Goal: Task Accomplishment & Management: Manage account settings

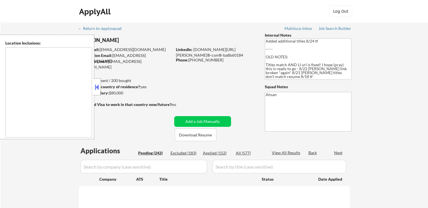
type textarea "It seems there might be a misunderstanding with the location "Hybrid ." Since "…"
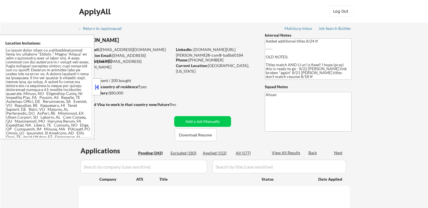
select select ""pending""
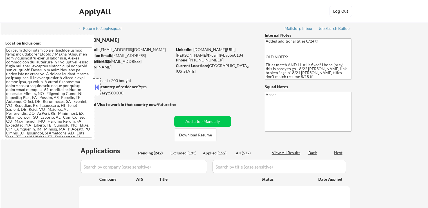
select select ""pending""
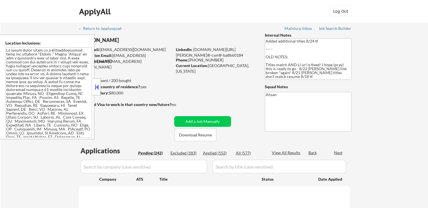
select select ""pending""
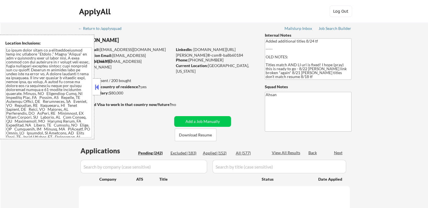
select select ""pending""
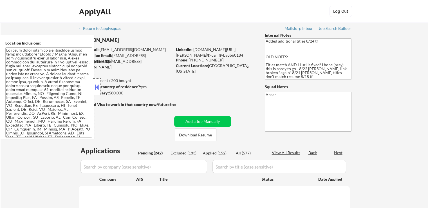
select select ""pending""
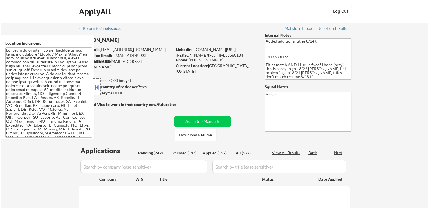
select select ""pending""
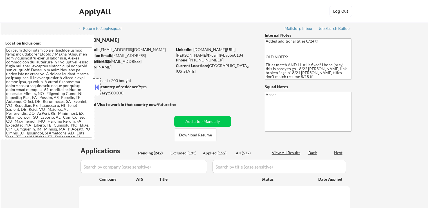
select select ""pending""
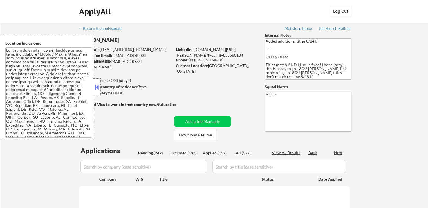
select select ""pending""
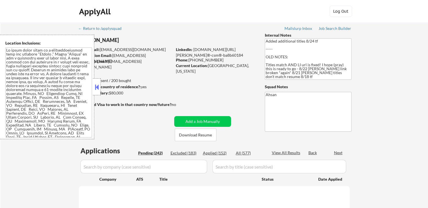
select select ""pending""
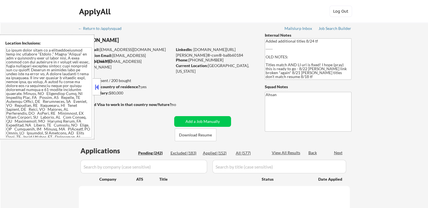
select select ""pending""
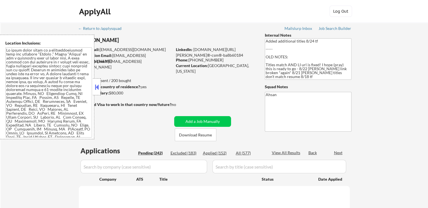
select select ""pending""
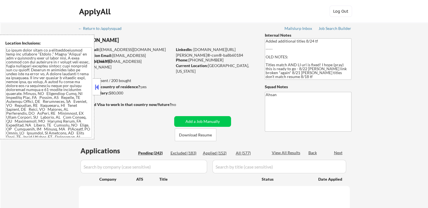
select select ""pending""
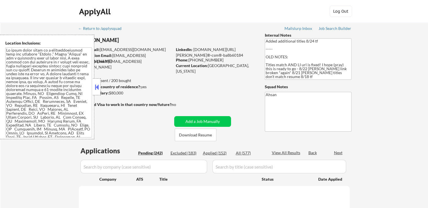
select select ""pending""
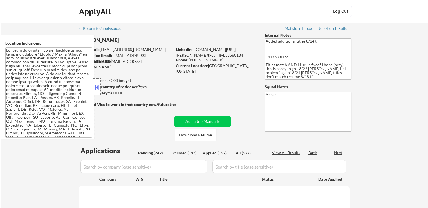
select select ""pending""
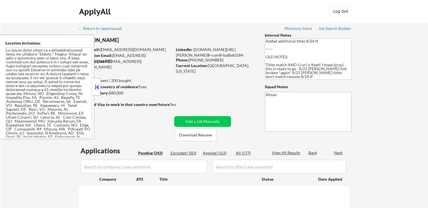
select select ""pending""
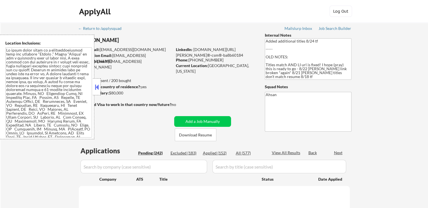
select select ""pending""
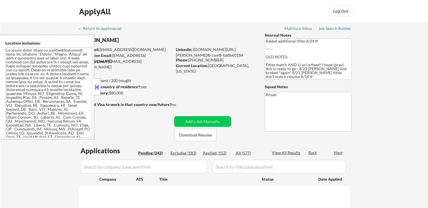
select select ""pending""
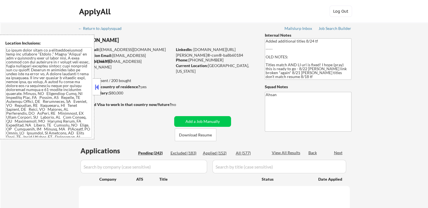
select select ""pending""
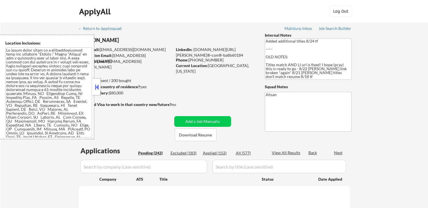
select select ""pending""
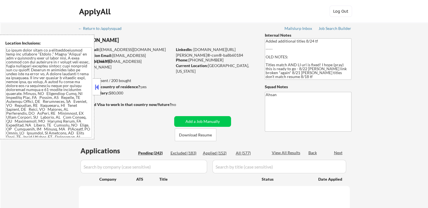
select select ""pending""
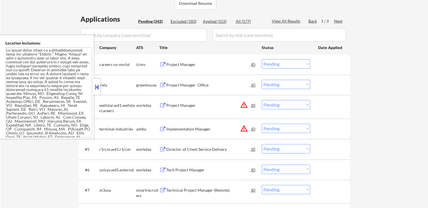
scroll to position [141, 0]
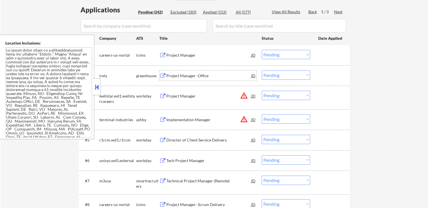
click at [171, 75] on div "Project Manager -Office" at bounding box center [208, 76] width 85 height 6
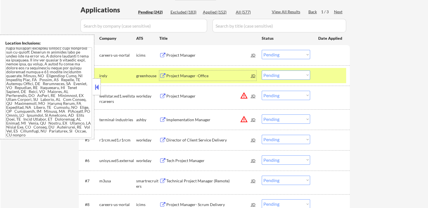
scroll to position [0, 0]
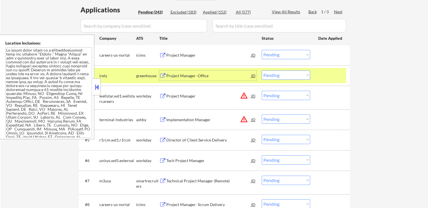
click at [276, 77] on select "Choose an option... Pending Applied Excluded (Questions) Excluded (Expired) Exc…" at bounding box center [286, 74] width 48 height 9
click at [262, 70] on select "Choose an option... Pending Applied Excluded (Questions) Excluded (Expired) Exc…" at bounding box center [286, 74] width 48 height 9
select select ""pending""
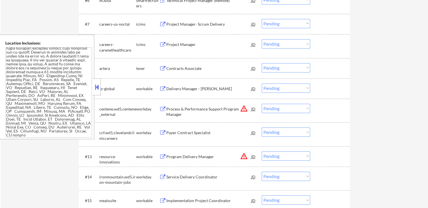
scroll to position [309, 0]
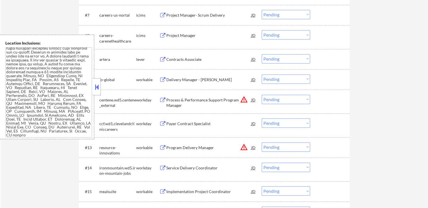
click at [172, 58] on div "Contracts Associate" at bounding box center [208, 60] width 85 height 6
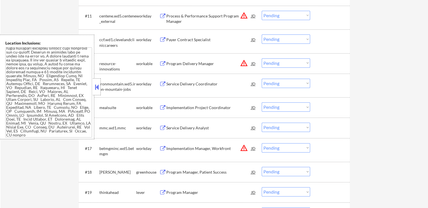
scroll to position [394, 0]
click at [174, 80] on div "Service Delivery Coordinator" at bounding box center [208, 83] width 85 height 10
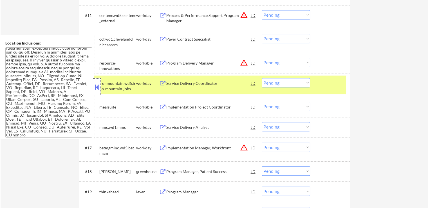
click at [175, 104] on div "Implementation Project Coordinator" at bounding box center [208, 107] width 85 height 10
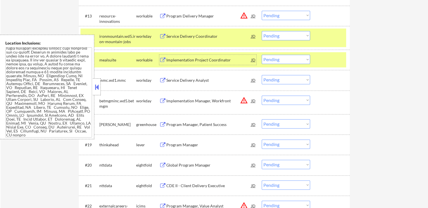
scroll to position [450, 0]
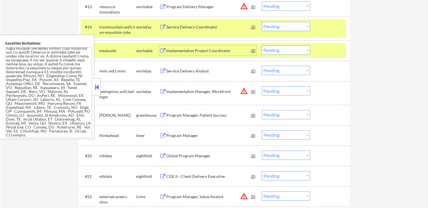
drag, startPoint x: 282, startPoint y: 49, endPoint x: 284, endPoint y: 54, distance: 5.7
click at [282, 49] on select "Choose an option... Pending Applied Excluded (Questions) Excluded (Expired) Exc…" at bounding box center [286, 49] width 48 height 9
click at [262, 45] on select "Choose an option... Pending Applied Excluded (Questions) Excluded (Expired) Exc…" at bounding box center [286, 49] width 48 height 9
click at [182, 71] on div "Service Delivery Analyst" at bounding box center [208, 71] width 85 height 6
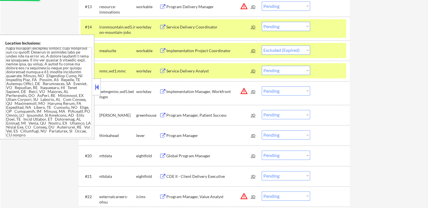
select select ""pending""
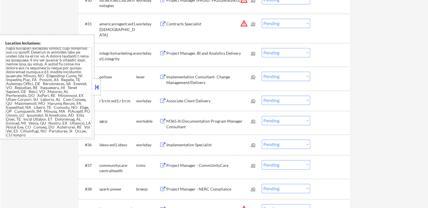
scroll to position [816, 0]
click at [178, 76] on div "Implementation Consultant- Change Management/Delivery" at bounding box center [208, 79] width 85 height 11
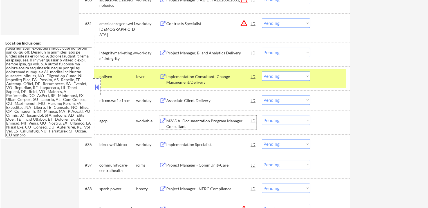
click at [170, 120] on div "M365 AI Documentation Program Manager Consultant" at bounding box center [208, 123] width 85 height 11
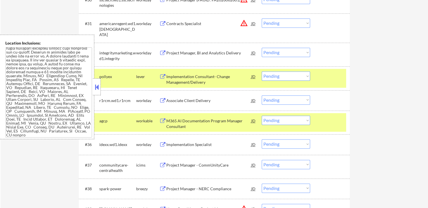
click at [172, 189] on div "Project Manager - NERC Compliance" at bounding box center [208, 189] width 85 height 6
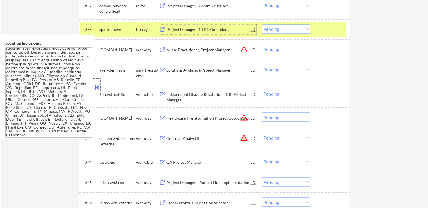
scroll to position [985, 0]
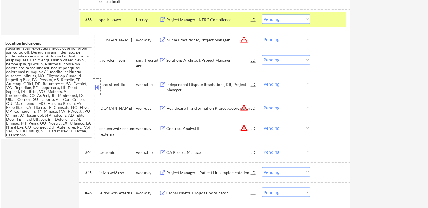
click at [163, 61] on button at bounding box center [162, 60] width 7 height 5
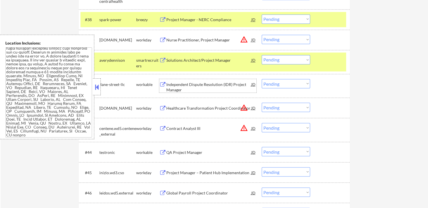
click at [170, 85] on div "Independent Dispute Resolution (IDR) Project Manager" at bounding box center [208, 86] width 85 height 11
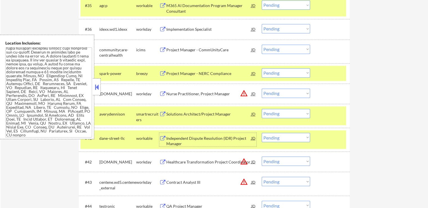
scroll to position [928, 0]
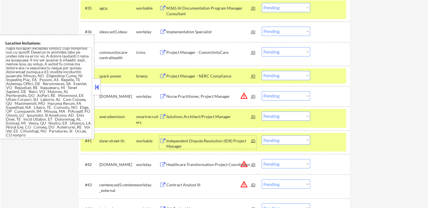
click at [269, 73] on select "Choose an option... Pending Applied Excluded (Questions) Excluded (Expired) Exc…" at bounding box center [286, 75] width 48 height 9
click at [262, 71] on select "Choose an option... Pending Applied Excluded (Questions) Excluded (Expired) Exc…" at bounding box center [286, 75] width 48 height 9
select select ""pending""
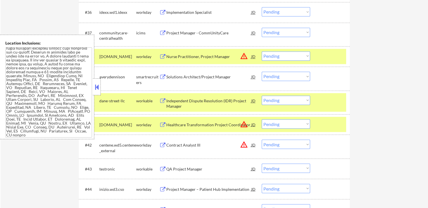
scroll to position [957, 0]
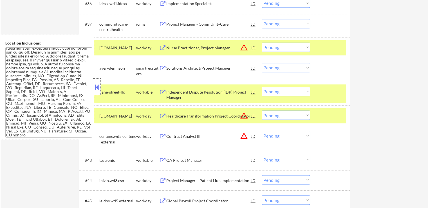
click at [281, 68] on select "Choose an option... Pending Applied Excluded (Questions) Excluded (Expired) Exc…" at bounding box center [286, 67] width 48 height 9
click at [262, 63] on select "Choose an option... Pending Applied Excluded (Questions) Excluded (Expired) Exc…" at bounding box center [286, 67] width 48 height 9
select select ""pending""
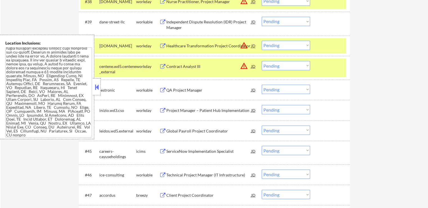
scroll to position [1013, 0]
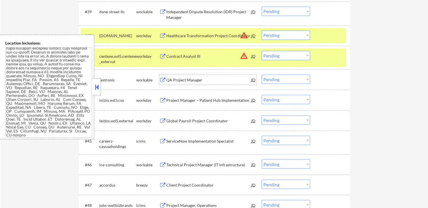
click at [170, 79] on div "QA Project Manager" at bounding box center [208, 80] width 85 height 6
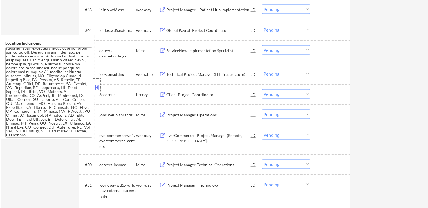
scroll to position [1125, 0]
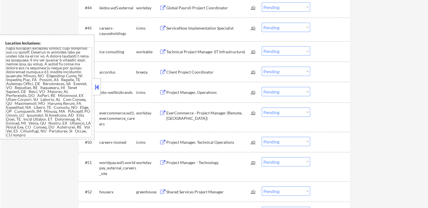
click at [179, 49] on div "Technical Project Manager (IT Infrastructure)" at bounding box center [208, 52] width 85 height 6
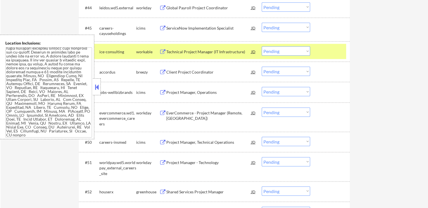
click at [176, 74] on div "Client Project Coordinator" at bounding box center [208, 72] width 85 height 6
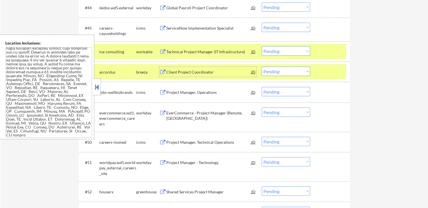
click at [276, 50] on select "Choose an option... Pending Applied Excluded (Questions) Excluded (Expired) Exc…" at bounding box center [286, 50] width 48 height 9
click at [262, 46] on select "Choose an option... Pending Applied Excluded (Questions) Excluded (Expired) Exc…" at bounding box center [286, 50] width 48 height 9
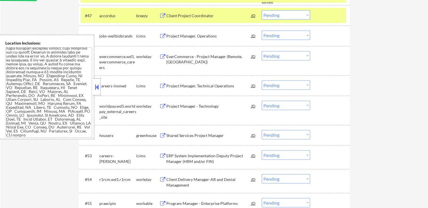
scroll to position [1153, 0]
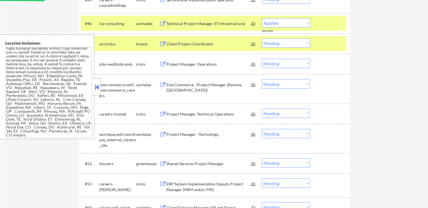
click at [287, 44] on select "Choose an option... Pending Applied Excluded (Questions) Excluded (Expired) Exc…" at bounding box center [286, 43] width 48 height 9
select select ""pending""
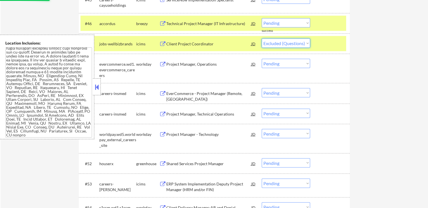
click at [262, 39] on select "Choose an option... Pending Applied Excluded (Questions) Excluded (Expired) Exc…" at bounding box center [286, 43] width 48 height 9
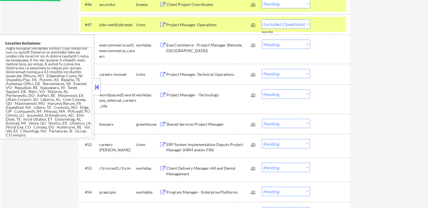
scroll to position [1182, 0]
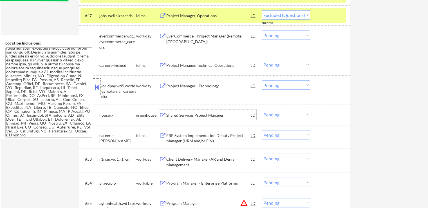
click at [171, 115] on div "Shared Services Project Manager" at bounding box center [208, 115] width 85 height 6
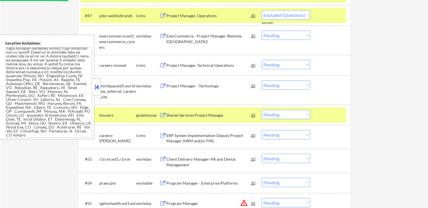
select select ""pending""
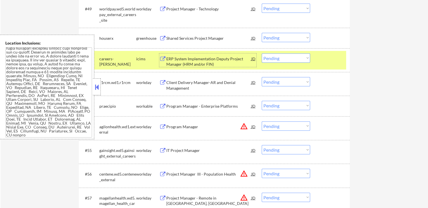
scroll to position [1266, 0]
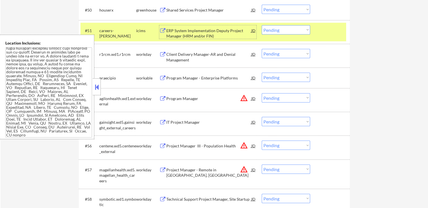
click at [181, 78] on div "Program Manager - Enterprise Platforms" at bounding box center [208, 78] width 85 height 6
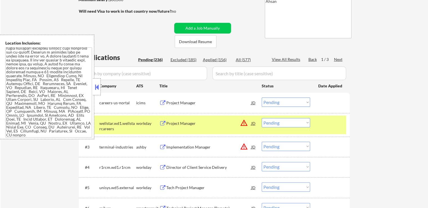
scroll to position [28, 0]
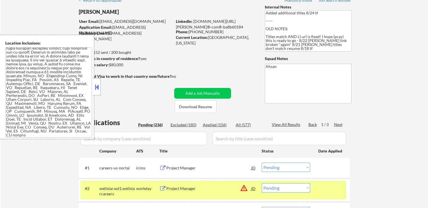
click at [339, 125] on div "Next" at bounding box center [338, 125] width 9 height 6
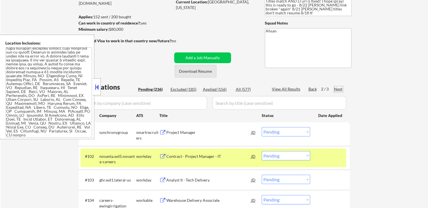
scroll to position [113, 0]
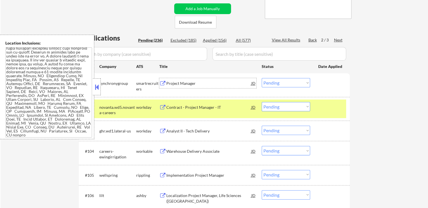
click at [175, 82] on div "Project Manager" at bounding box center [208, 83] width 85 height 6
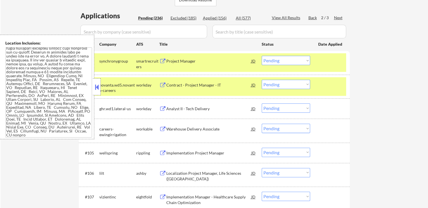
scroll to position [169, 0]
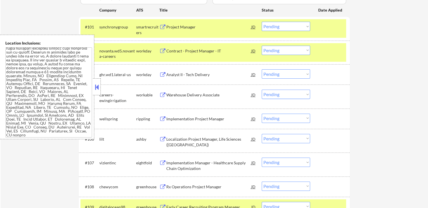
click at [170, 93] on div "Warehouse Delivery Associate" at bounding box center [208, 95] width 85 height 6
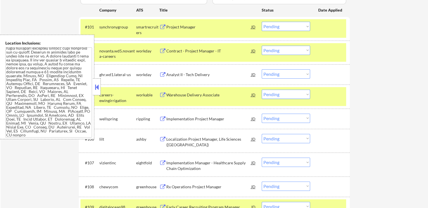
click at [174, 119] on div "Implementation Project Manager" at bounding box center [208, 119] width 85 height 6
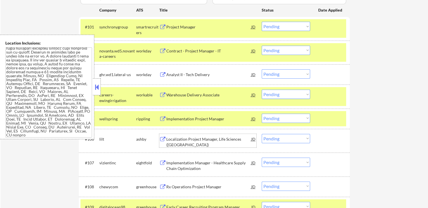
click at [171, 139] on div "Localization Project Manager, Life Sciences ([GEOGRAPHIC_DATA])" at bounding box center [208, 141] width 85 height 11
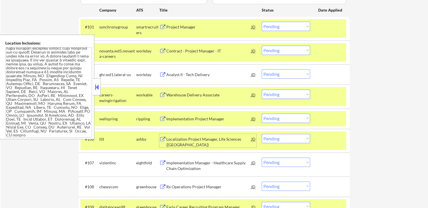
click at [277, 29] on select "Choose an option... Pending Applied Excluded (Questions) Excluded (Expired) Exc…" at bounding box center [286, 26] width 48 height 9
click at [262, 22] on select "Choose an option... Pending Applied Excluded (Questions) Excluded (Expired) Exc…" at bounding box center [286, 26] width 48 height 9
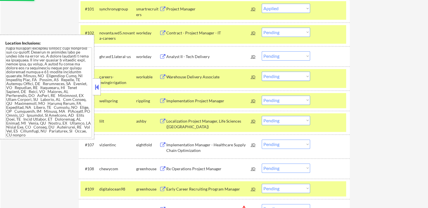
scroll to position [197, 0]
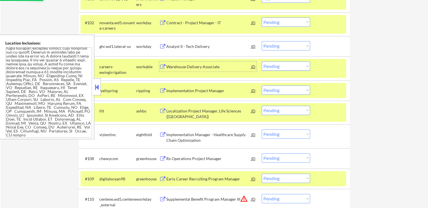
click at [188, 66] on div "Warehouse Delivery Associate" at bounding box center [208, 67] width 85 height 6
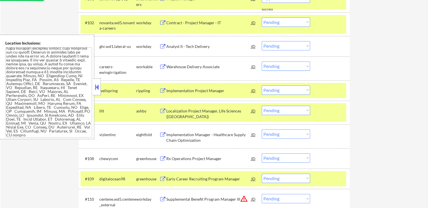
click at [171, 90] on div "Implementation Project Manager" at bounding box center [208, 91] width 85 height 6
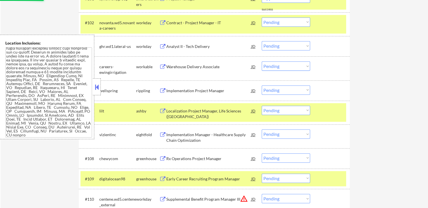
select select ""pending""
click at [169, 112] on div "Localization Project Manager, Life Sciences ([GEOGRAPHIC_DATA])" at bounding box center [208, 113] width 85 height 11
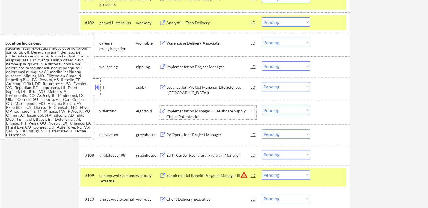
click at [179, 87] on div "Localization Project Manager, Life Sciences ([GEOGRAPHIC_DATA])" at bounding box center [208, 89] width 85 height 11
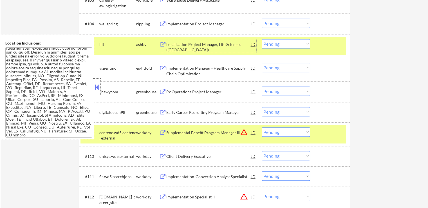
scroll to position [281, 0]
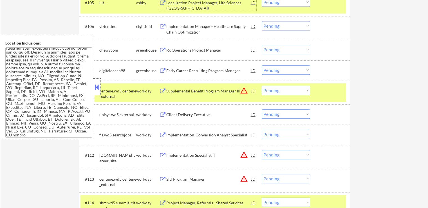
click at [176, 52] on div "Rx Operations Project Manager" at bounding box center [208, 50] width 85 height 6
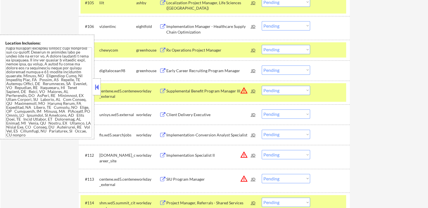
click at [177, 71] on div "Early Career Recruiting Program Manager" at bounding box center [208, 71] width 85 height 6
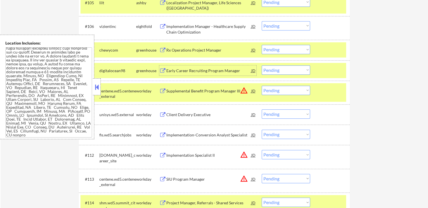
drag, startPoint x: 278, startPoint y: 70, endPoint x: 279, endPoint y: 73, distance: 3.1
click at [278, 70] on select "Choose an option... Pending Applied Excluded (Questions) Excluded (Expired) Exc…" at bounding box center [286, 69] width 48 height 9
click at [262, 65] on select "Choose an option... Pending Applied Excluded (Questions) Excluded (Expired) Exc…" at bounding box center [286, 69] width 48 height 9
select select ""pending""
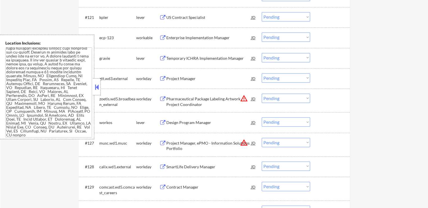
scroll to position [563, 0]
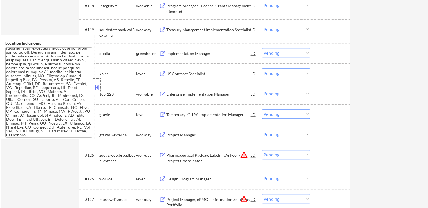
drag, startPoint x: 177, startPoint y: 55, endPoint x: 174, endPoint y: 62, distance: 8.1
click at [176, 55] on div "Implementation Manager" at bounding box center [208, 54] width 85 height 6
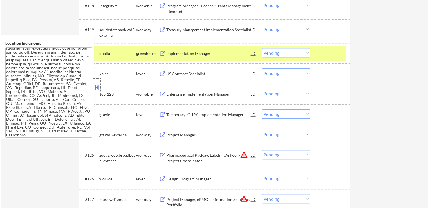
click at [172, 73] on div "US Contract Specialist" at bounding box center [208, 74] width 85 height 6
click at [173, 94] on div "Enterprise Implementation Manager" at bounding box center [208, 94] width 85 height 6
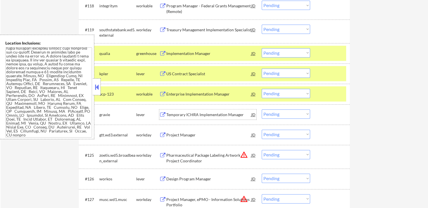
click at [182, 116] on div "Temporary ICHRA Implementation Manager" at bounding box center [208, 115] width 85 height 6
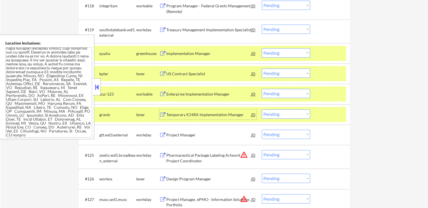
click at [280, 49] on select "Choose an option... Pending Applied Excluded (Questions) Excluded (Expired) Exc…" at bounding box center [286, 52] width 48 height 9
click at [262, 48] on select "Choose an option... Pending Applied Excluded (Questions) Excluded (Expired) Exc…" at bounding box center [286, 52] width 48 height 9
select select ""pending""
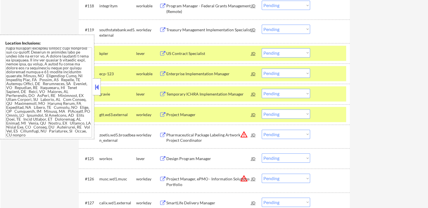
scroll to position [591, 0]
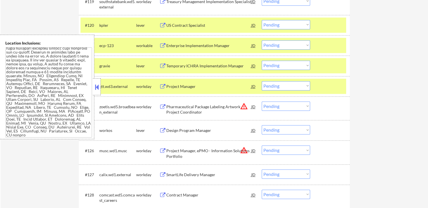
drag, startPoint x: 270, startPoint y: 67, endPoint x: 273, endPoint y: 69, distance: 4.2
click at [270, 67] on select "Choose an option... Pending Applied Excluded (Questions) Excluded (Expired) Exc…" at bounding box center [286, 64] width 48 height 9
click at [262, 60] on select "Choose an option... Pending Applied Excluded (Questions) Excluded (Expired) Exc…" at bounding box center [286, 64] width 48 height 9
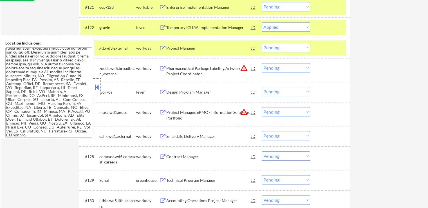
scroll to position [675, 0]
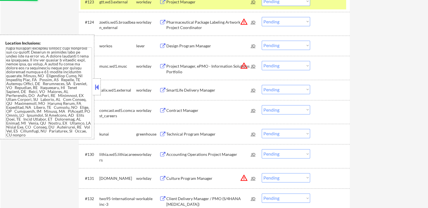
click at [177, 48] on div "Design Program Manager" at bounding box center [208, 46] width 85 height 6
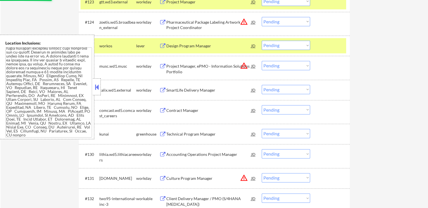
select select ""pending""
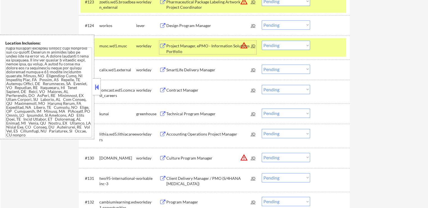
click at [275, 24] on select "Choose an option... Pending Applied Excluded (Questions) Excluded (Expired) Exc…" at bounding box center [286, 24] width 48 height 9
click at [262, 20] on select "Choose an option... Pending Applied Excluded (Questions) Excluded (Expired) Exc…" at bounding box center [286, 24] width 48 height 9
select select ""pending""
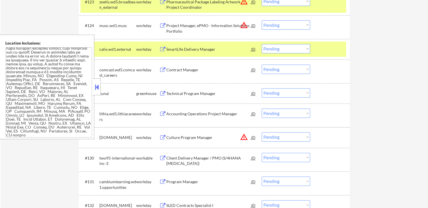
scroll to position [703, 0]
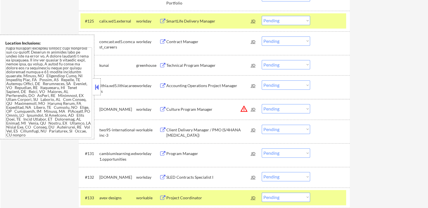
click at [172, 66] on div "Technical Program Manager" at bounding box center [208, 65] width 85 height 6
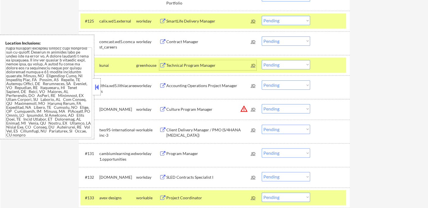
click at [280, 67] on select "Choose an option... Pending Applied Excluded (Questions) Excluded (Expired) Exc…" at bounding box center [286, 64] width 48 height 9
click at [262, 60] on select "Choose an option... Pending Applied Excluded (Questions) Excluded (Expired) Exc…" at bounding box center [286, 64] width 48 height 9
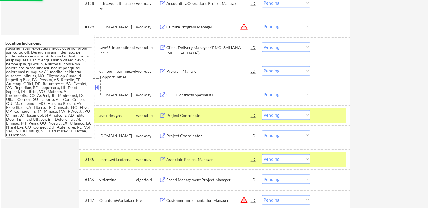
scroll to position [788, 0]
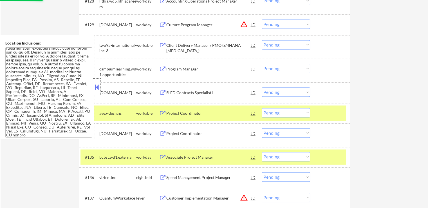
select select ""pending""
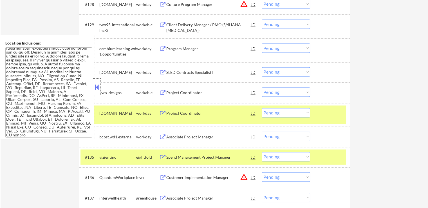
click at [174, 28] on div "Client Delivery Manager / PMO (S/4HANA [MEDICAL_DATA])" at bounding box center [208, 24] width 85 height 10
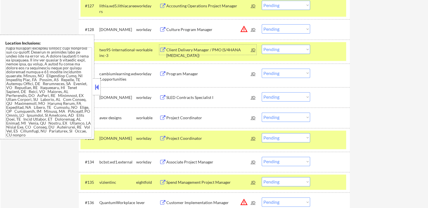
scroll to position [760, 0]
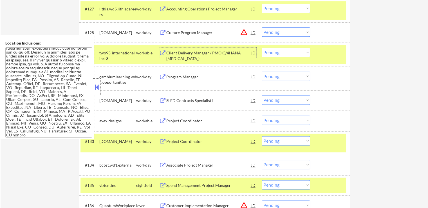
click at [277, 50] on select "Choose an option... Pending Applied Excluded (Questions) Excluded (Expired) Exc…" at bounding box center [286, 52] width 48 height 9
click at [262, 48] on select "Choose an option... Pending Applied Excluded (Questions) Excluded (Expired) Exc…" at bounding box center [286, 52] width 48 height 9
select select ""pending""
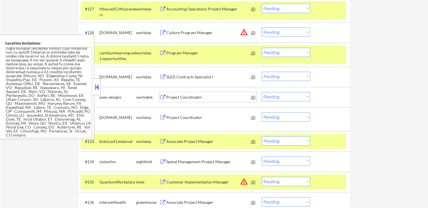
click at [178, 96] on div "Project Coordinator" at bounding box center [208, 97] width 85 height 6
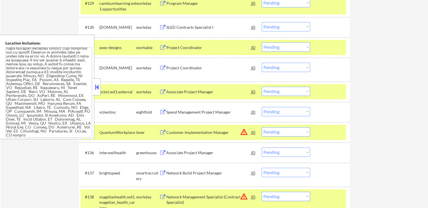
scroll to position [844, 0]
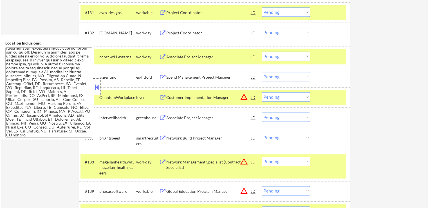
click at [170, 119] on div "Associate Project Manager" at bounding box center [208, 118] width 85 height 6
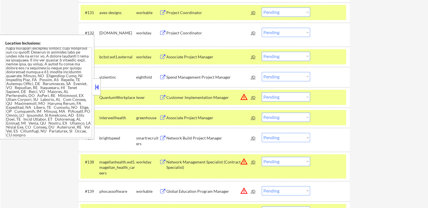
click at [169, 138] on div "Network Build Project Manager" at bounding box center [208, 138] width 85 height 6
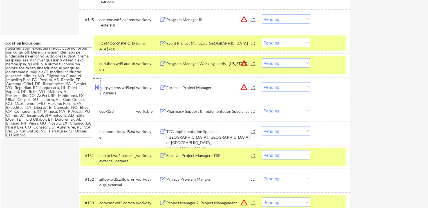
scroll to position [1153, 0]
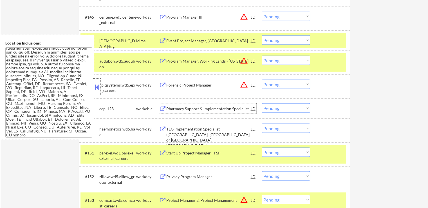
click at [179, 108] on div "Pharmacy Support & Implementation Specialist" at bounding box center [208, 109] width 85 height 6
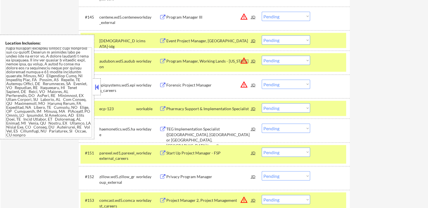
scroll to position [1210, 0]
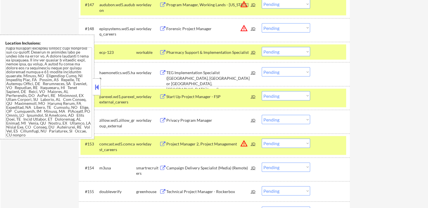
click at [177, 167] on div "Campaign Delivery Specialist (Media) (Remote)" at bounding box center [208, 168] width 85 height 6
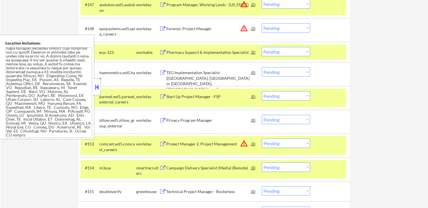
click at [170, 194] on div "Technical Project Manager - Rockerbox" at bounding box center [208, 191] width 85 height 6
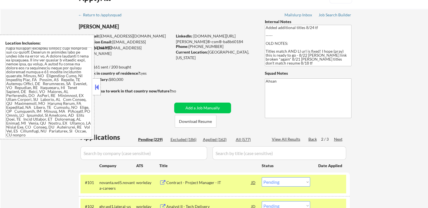
scroll to position [0, 0]
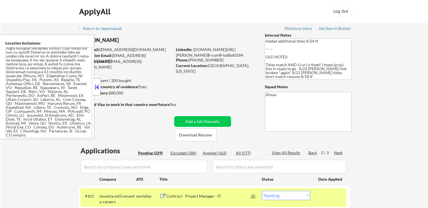
select select ""pending""
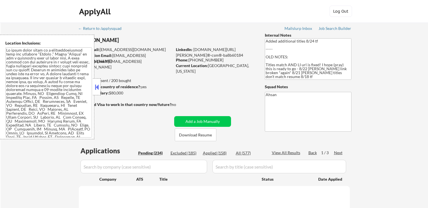
select select ""pending""
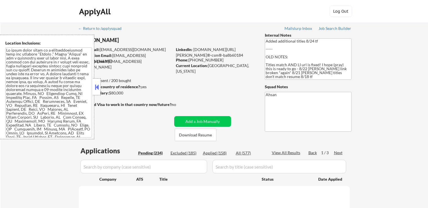
select select ""pending""
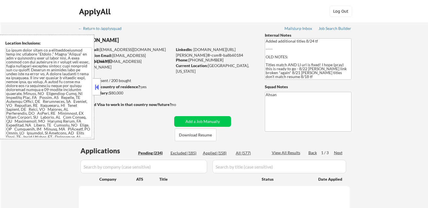
select select ""pending""
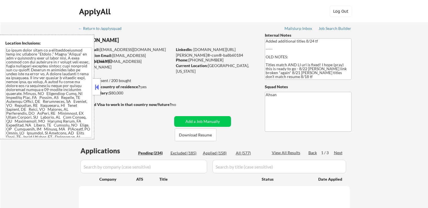
select select ""pending""
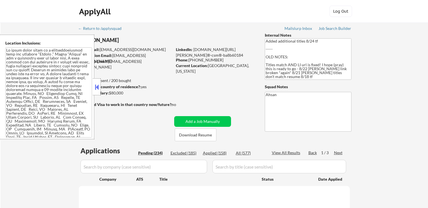
select select ""pending""
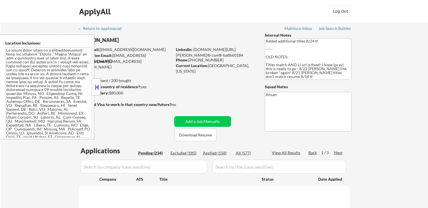
select select ""pending""
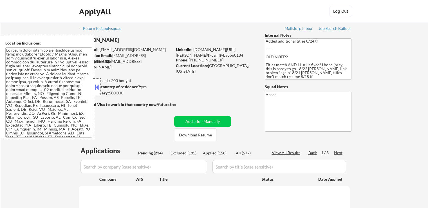
select select ""pending""
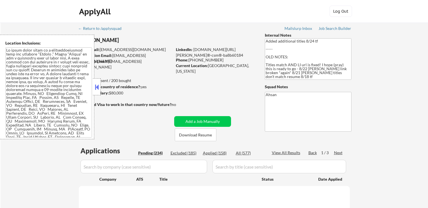
select select ""pending""
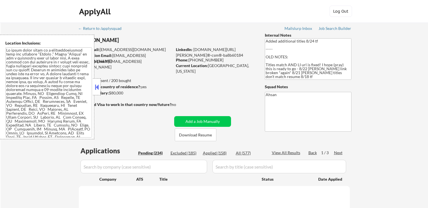
select select ""pending""
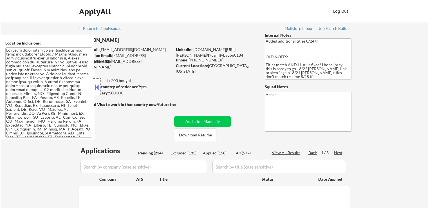
select select ""pending""
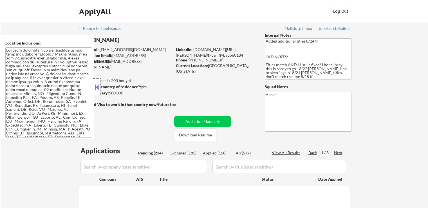
select select ""pending""
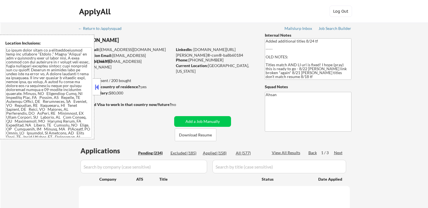
select select ""pending""
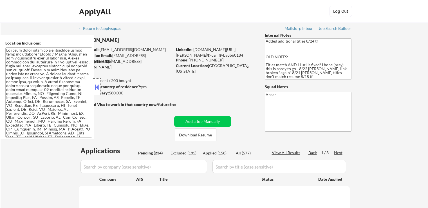
select select ""pending""
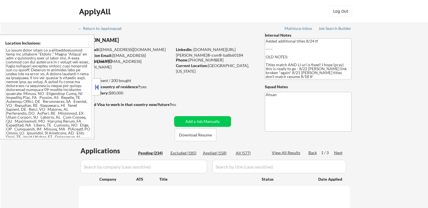
select select ""pending""
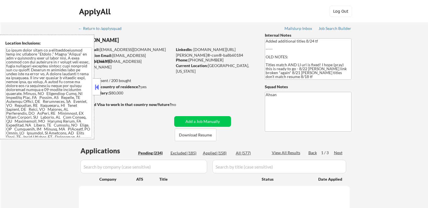
select select ""pending""
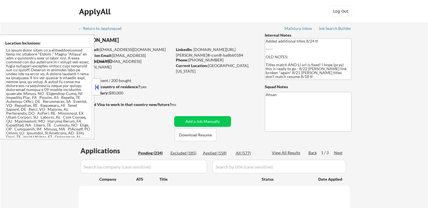
select select ""pending""
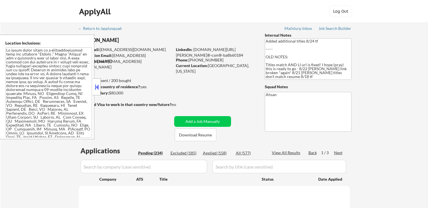
select select ""pending""
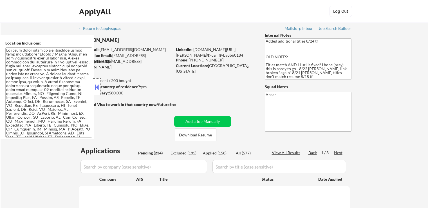
select select ""pending""
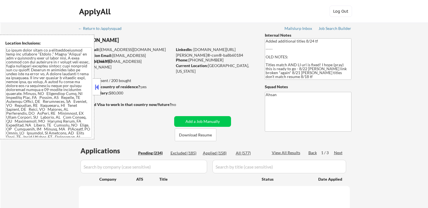
select select ""pending""
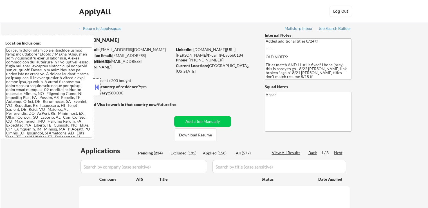
select select ""pending""
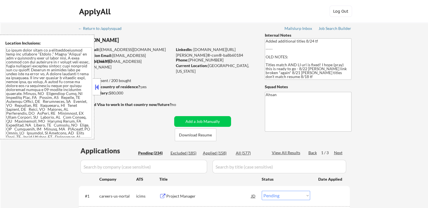
scroll to position [28, 0]
